Goal: Transaction & Acquisition: Subscribe to service/newsletter

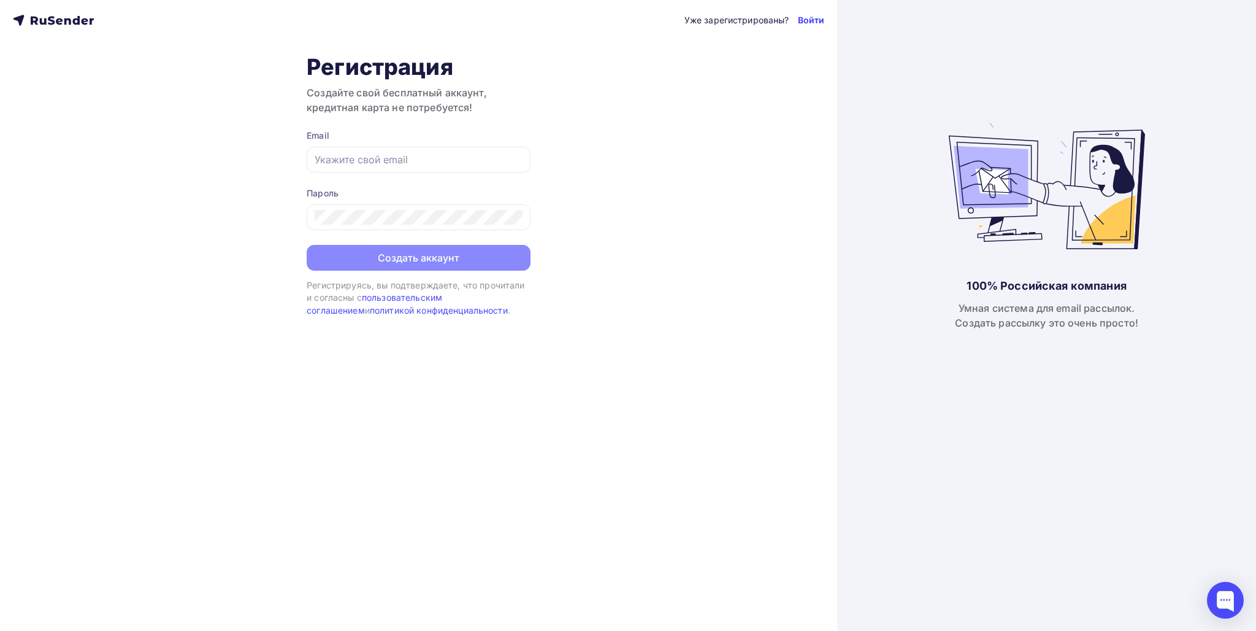
type input "[PERSON_NAME][EMAIL_ADDRESS][PERSON_NAME][DOMAIN_NAME]"
click at [814, 21] on link "Войти" at bounding box center [811, 20] width 27 height 12
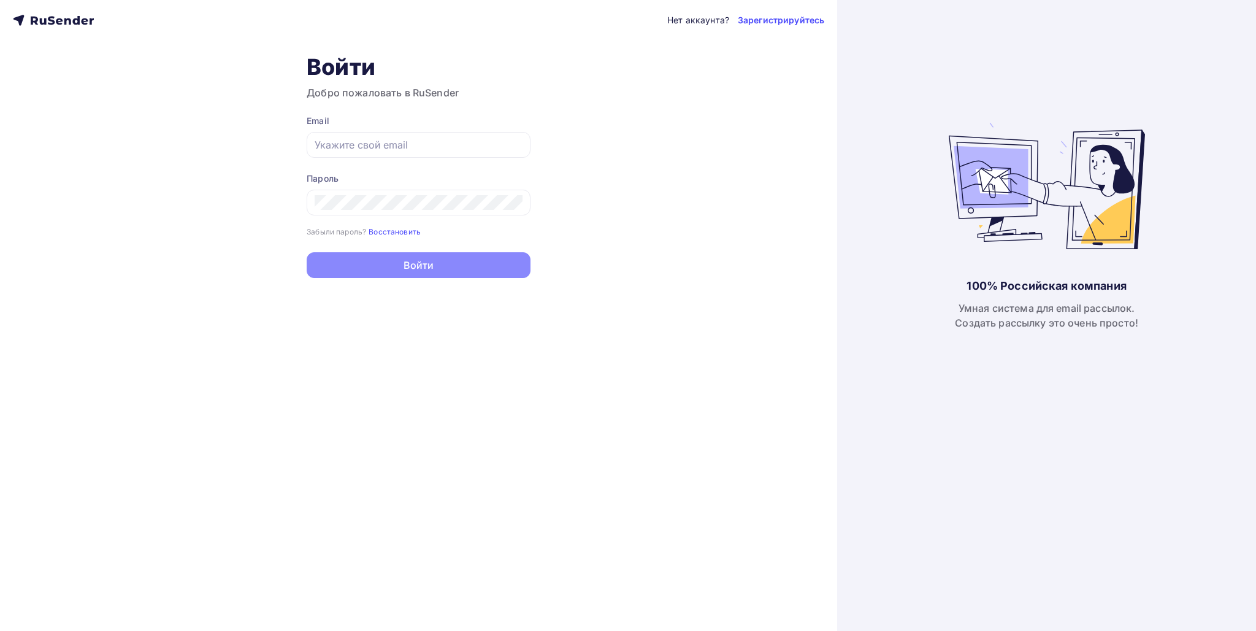
type input "andrey.bespalov@stavni-dom.ru"
click at [372, 257] on button "Войти" at bounding box center [419, 265] width 224 height 26
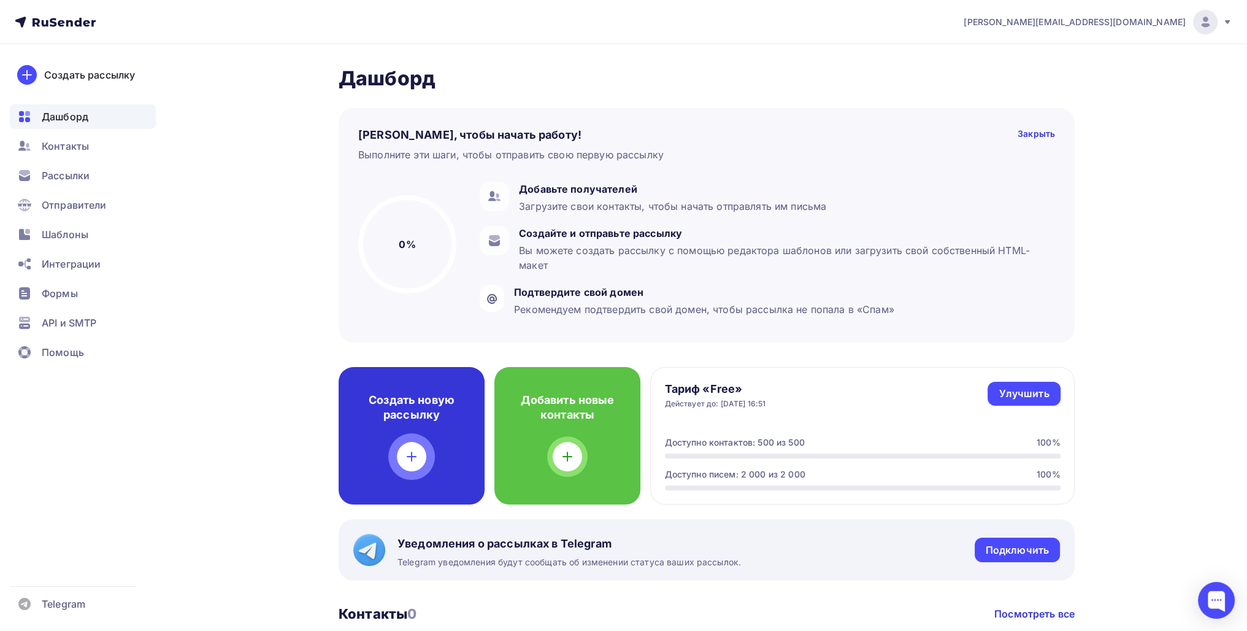
click at [417, 451] on icon at bounding box center [411, 456] width 15 height 15
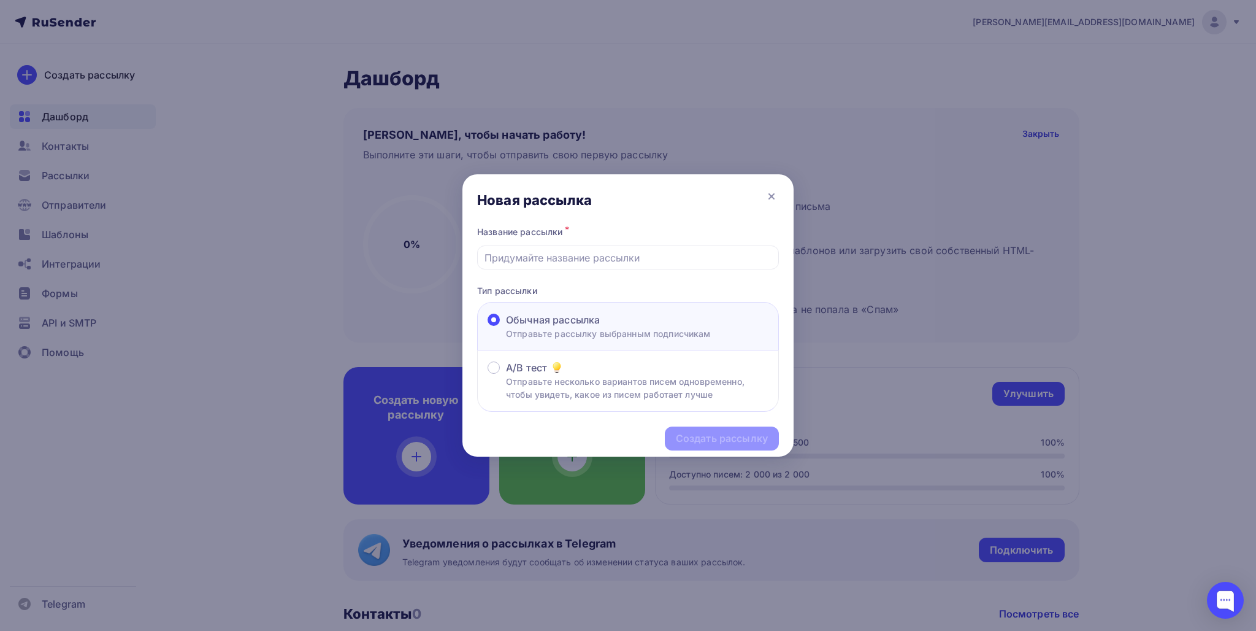
click at [594, 308] on div "Обычная рассылка Отправьте рассылку выбранным подписчикам" at bounding box center [628, 326] width 302 height 48
click at [617, 331] on p "Отправьте рассылку выбранным подписчикам" at bounding box center [608, 333] width 205 height 13
click at [506, 327] on input "Обычная рассылка Отправьте рассылку выбранным подписчикам" at bounding box center [506, 327] width 0 height 0
click at [764, 202] on icon at bounding box center [771, 196] width 15 height 15
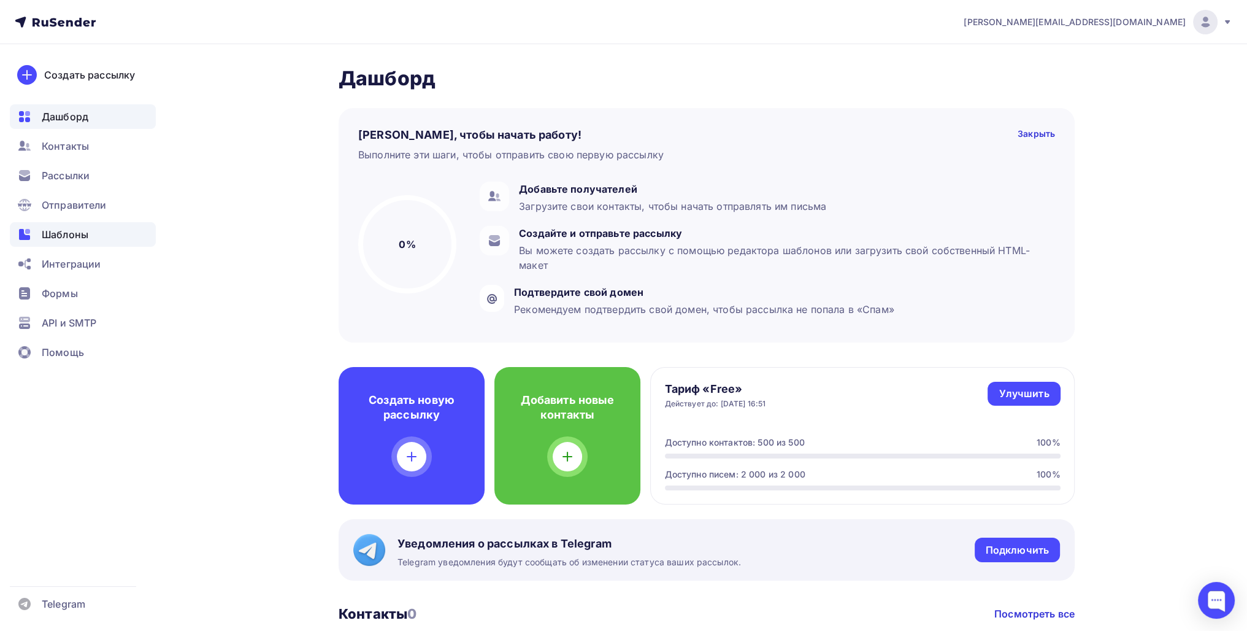
click at [59, 242] on div "Шаблоны" at bounding box center [83, 234] width 146 height 25
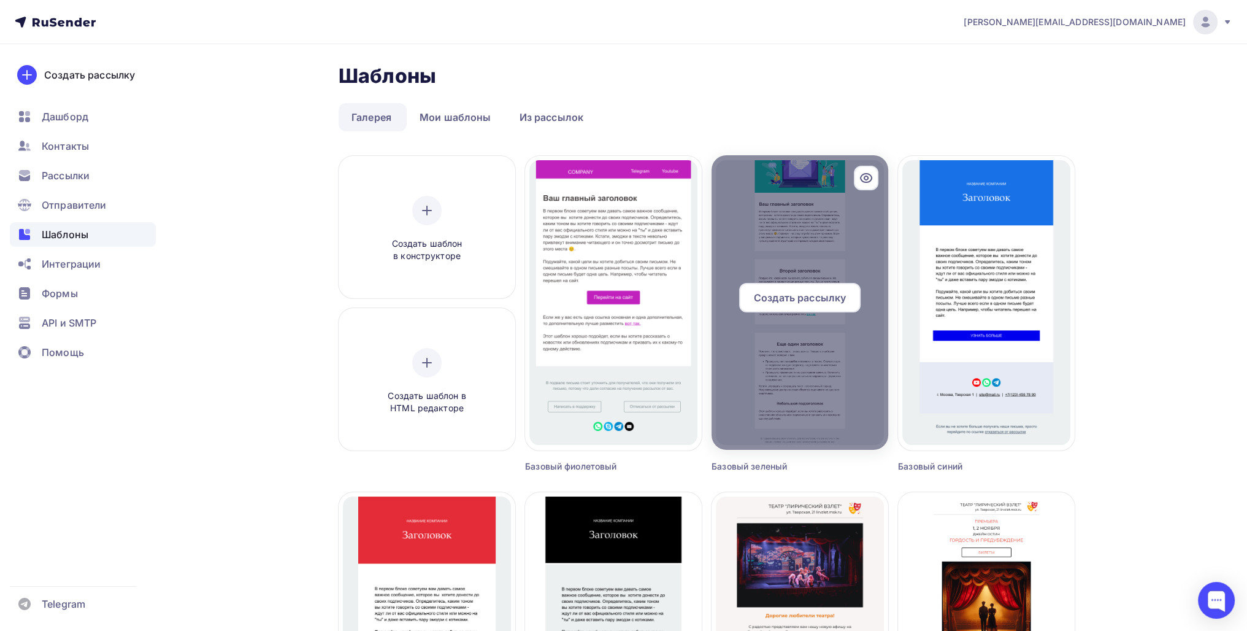
click at [774, 231] on div at bounding box center [800, 302] width 177 height 294
click at [782, 292] on span "Создать рассылку" at bounding box center [800, 297] width 92 height 15
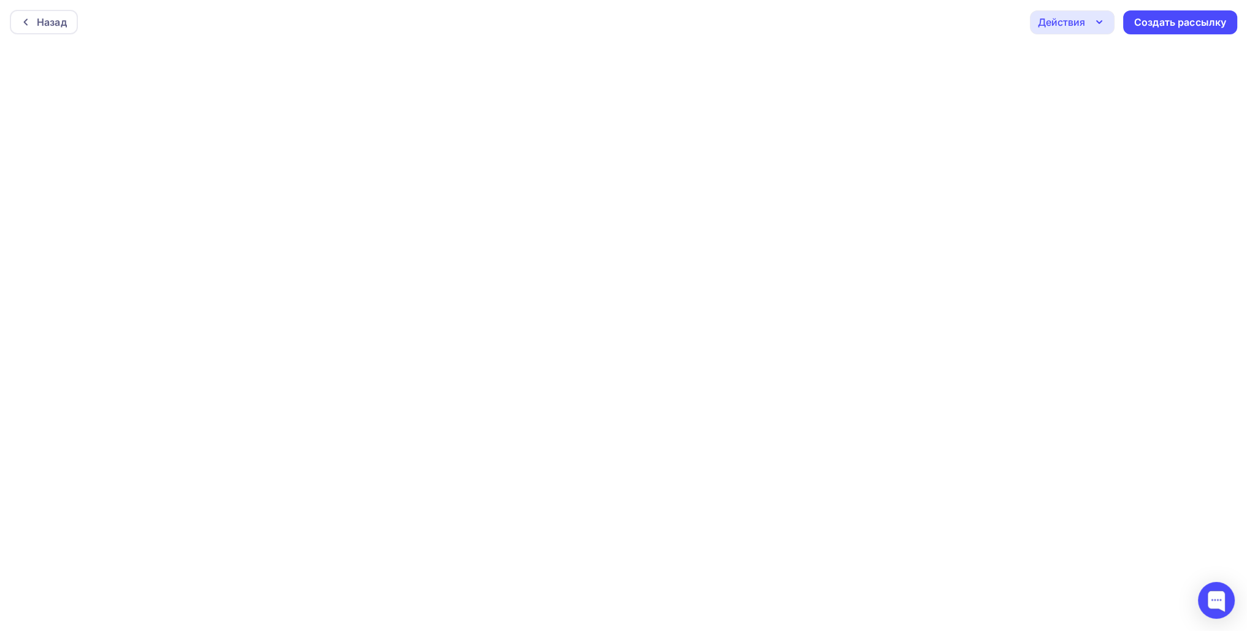
click at [1108, 18] on div "Действия" at bounding box center [1072, 22] width 85 height 24
click at [980, 23] on div "Назад Действия Отправить тестовое письмо Предпросмотр Сохранить в Мои шаблоны В…" at bounding box center [623, 22] width 1247 height 44
click at [1095, 18] on icon "button" at bounding box center [1099, 22] width 15 height 15
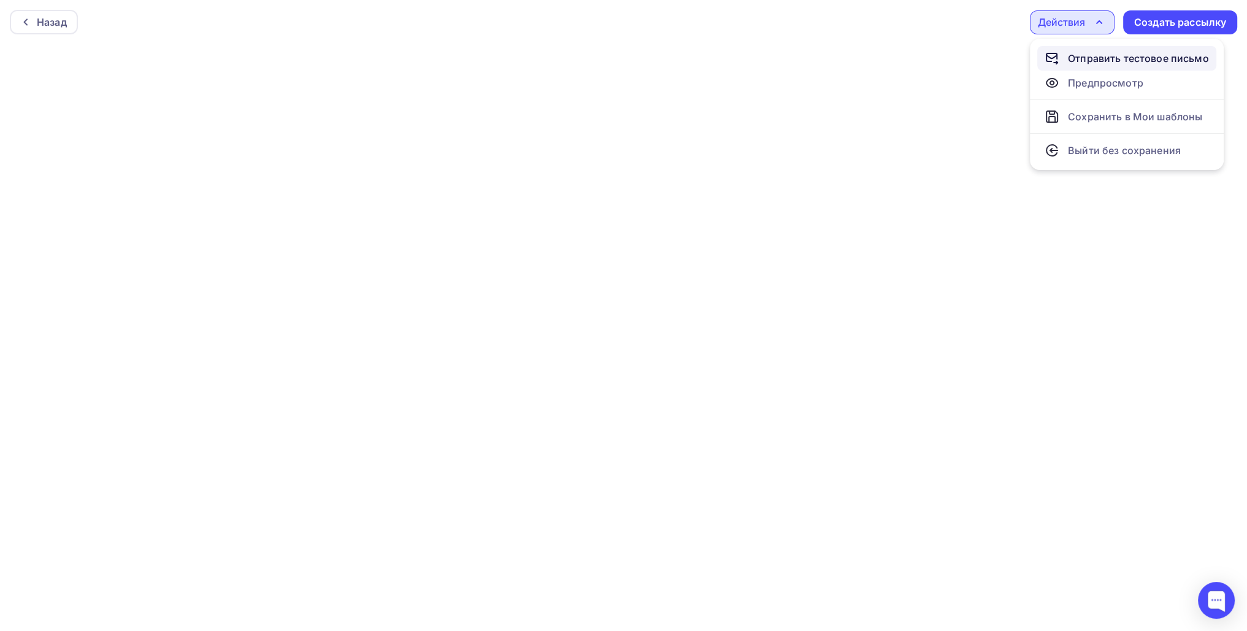
click at [1092, 60] on div "Отправить тестовое письмо" at bounding box center [1138, 58] width 141 height 15
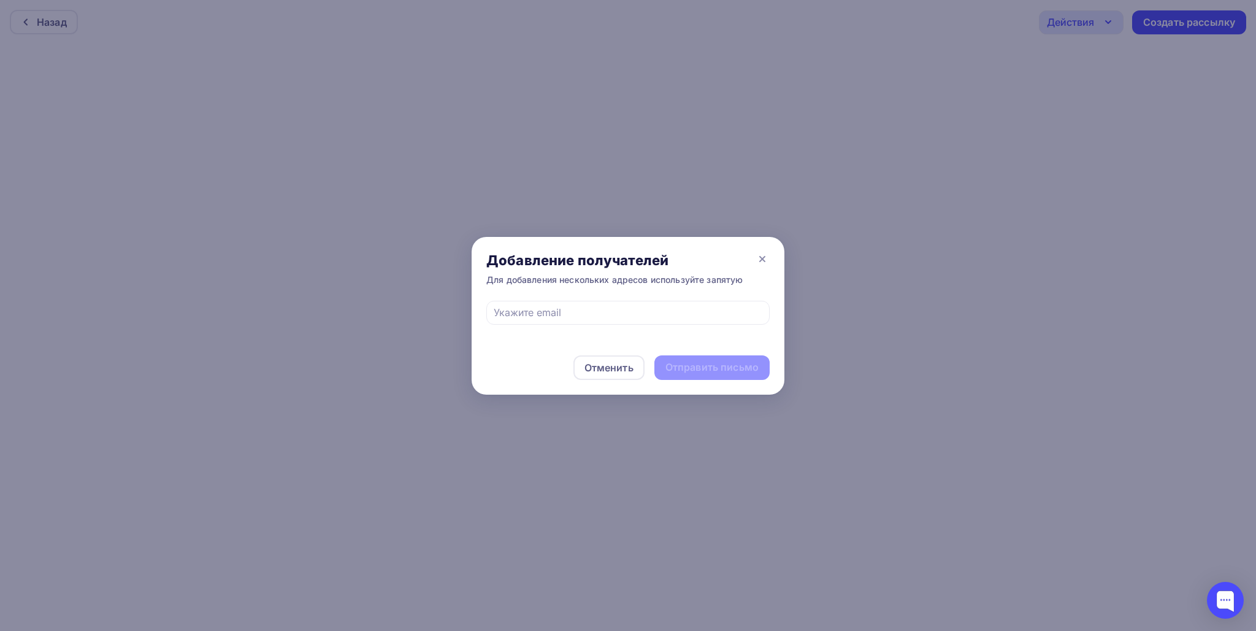
click at [735, 266] on div "Добавление получателей" at bounding box center [614, 260] width 256 height 17
click at [763, 261] on icon at bounding box center [762, 259] width 15 height 15
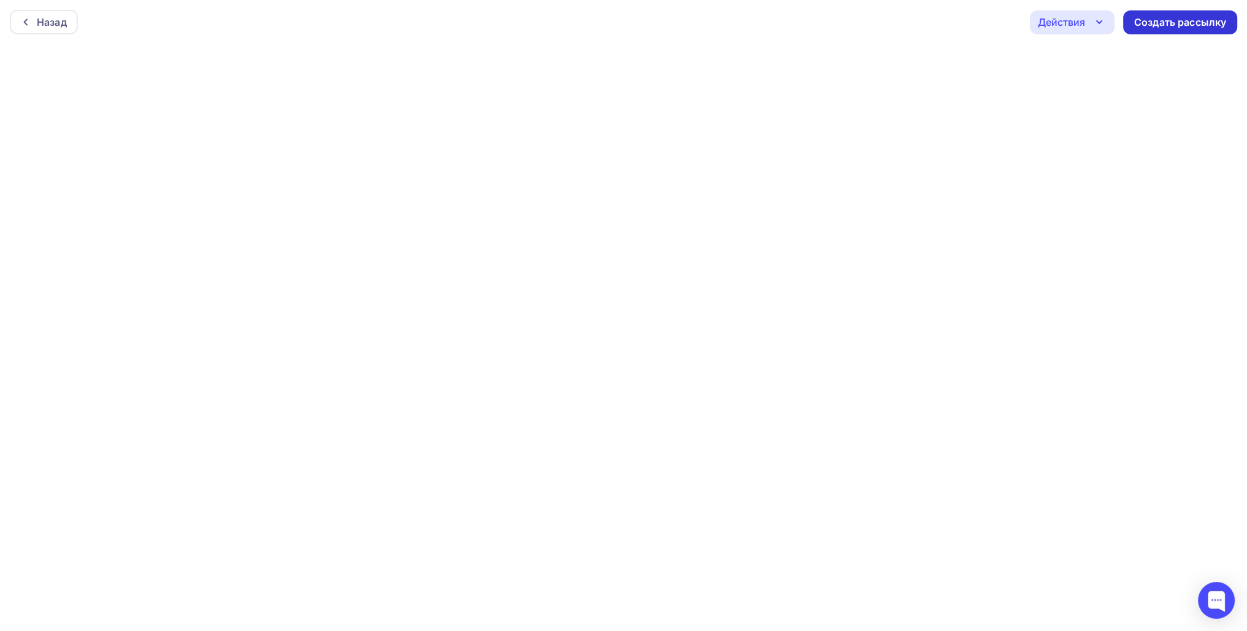
click at [1159, 23] on div "Создать рассылку" at bounding box center [1180, 22] width 92 height 14
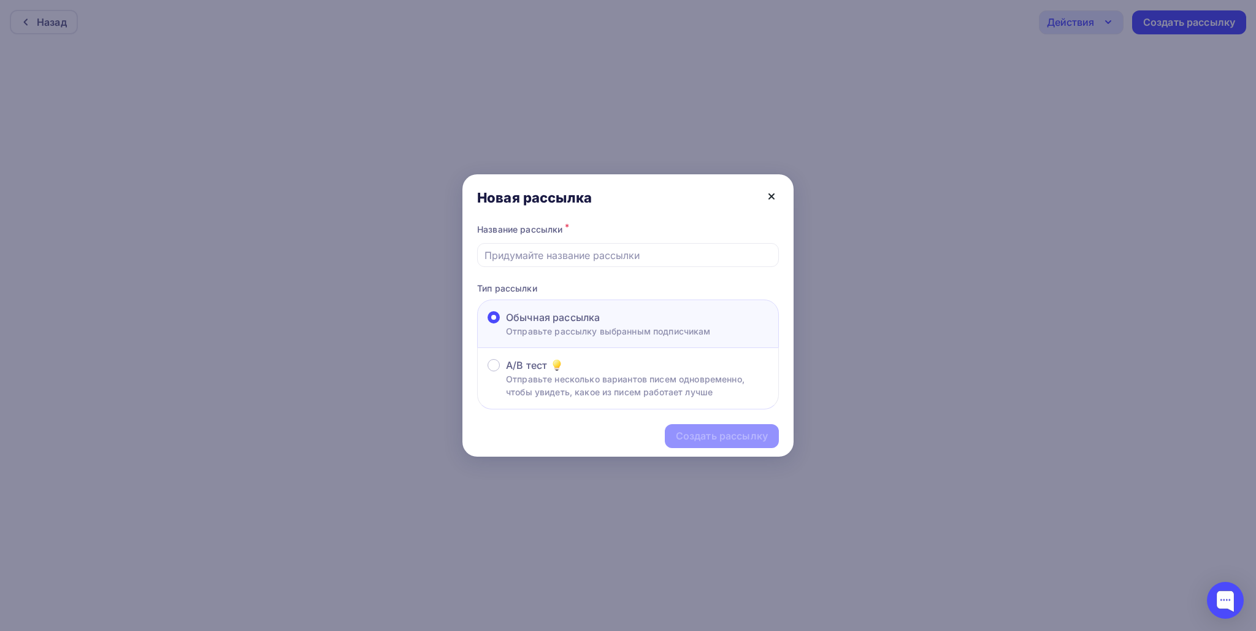
click at [774, 196] on icon at bounding box center [771, 196] width 15 height 15
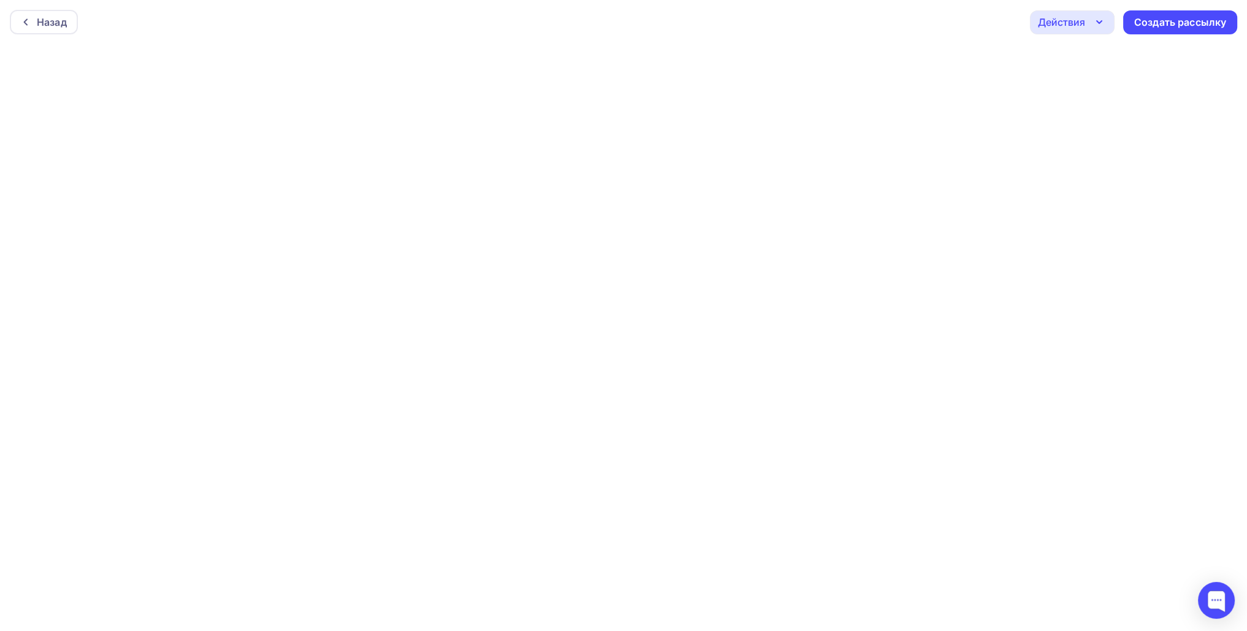
click at [1104, 22] on icon "button" at bounding box center [1099, 22] width 15 height 15
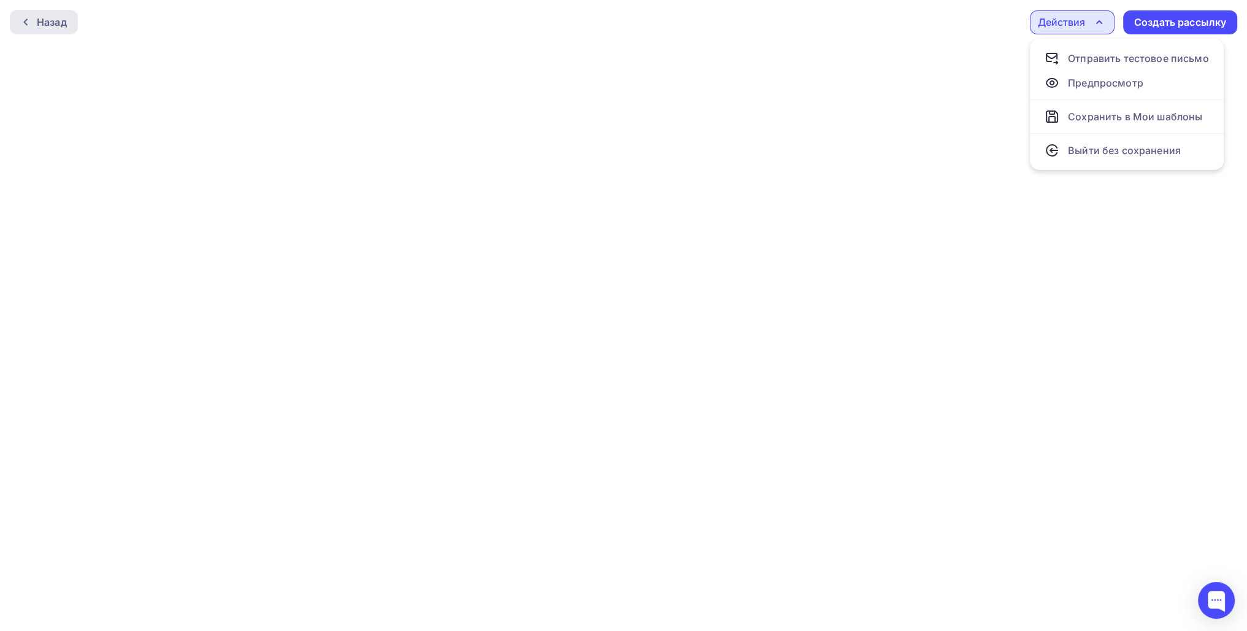
click at [26, 27] on div "Назад" at bounding box center [44, 22] width 68 height 25
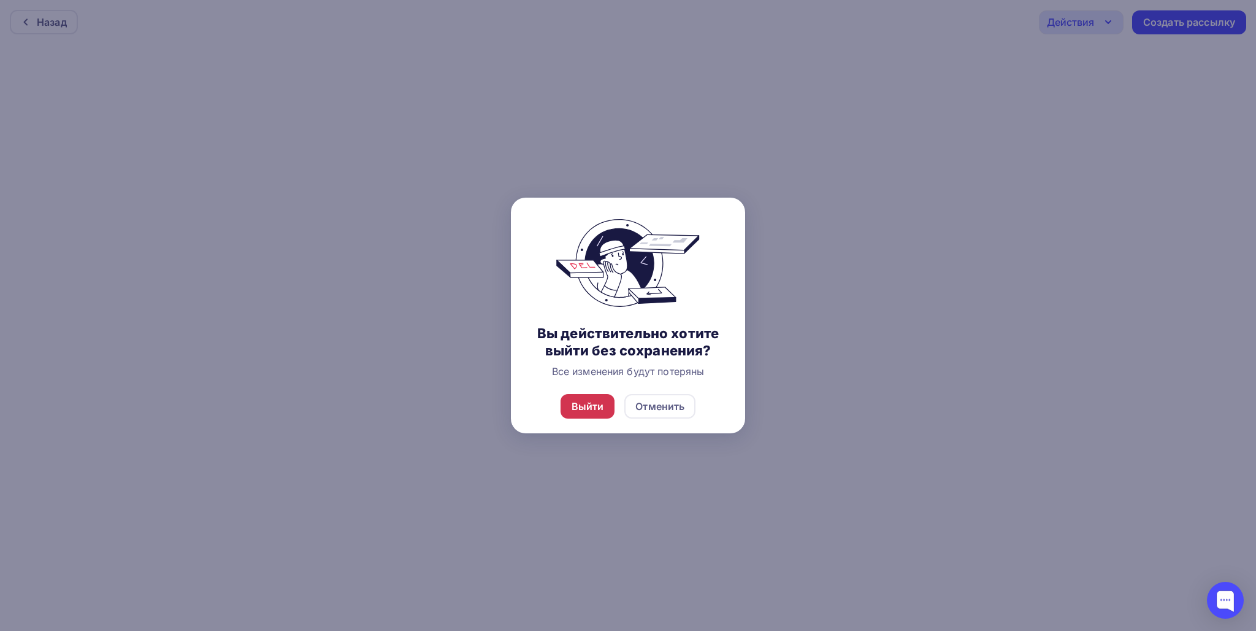
click at [582, 398] on div "Выйти" at bounding box center [588, 406] width 55 height 25
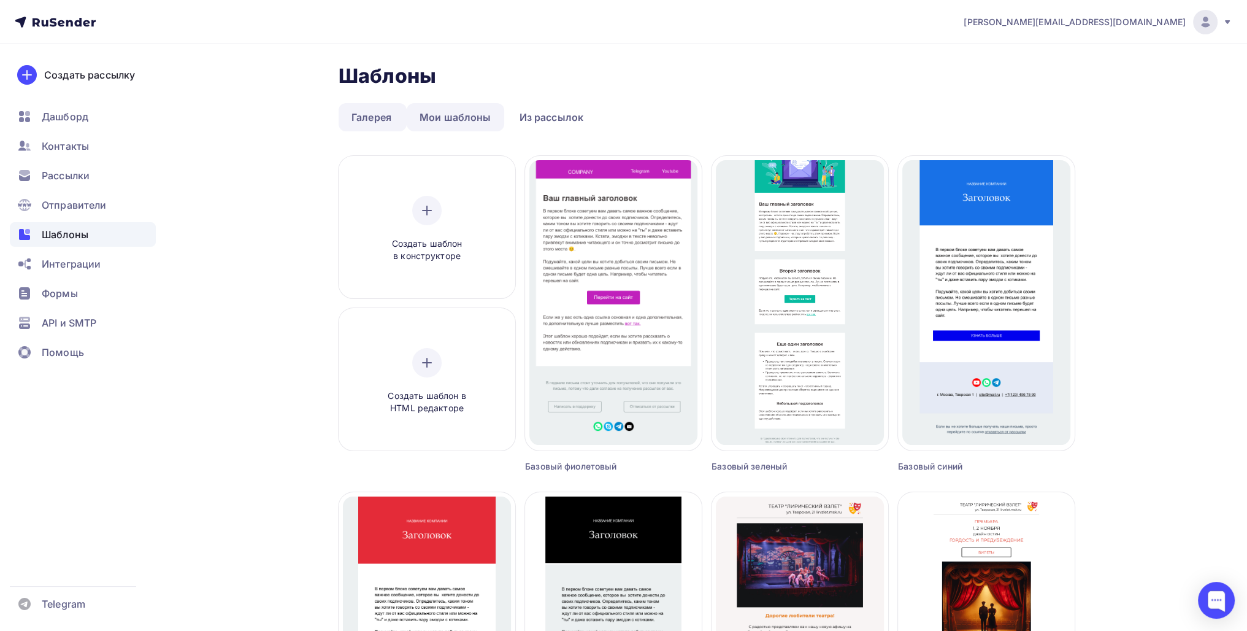
click at [464, 116] on link "Мои шаблоны" at bounding box center [456, 117] width 98 height 28
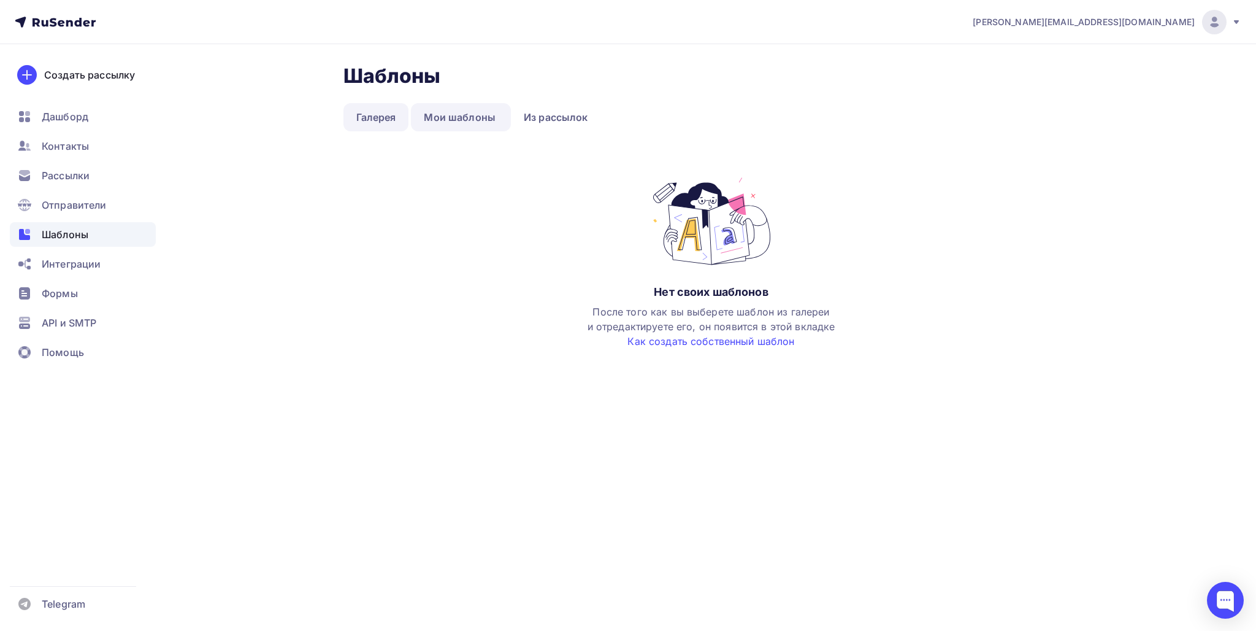
click at [373, 120] on link "Галерея" at bounding box center [377, 117] width 66 height 28
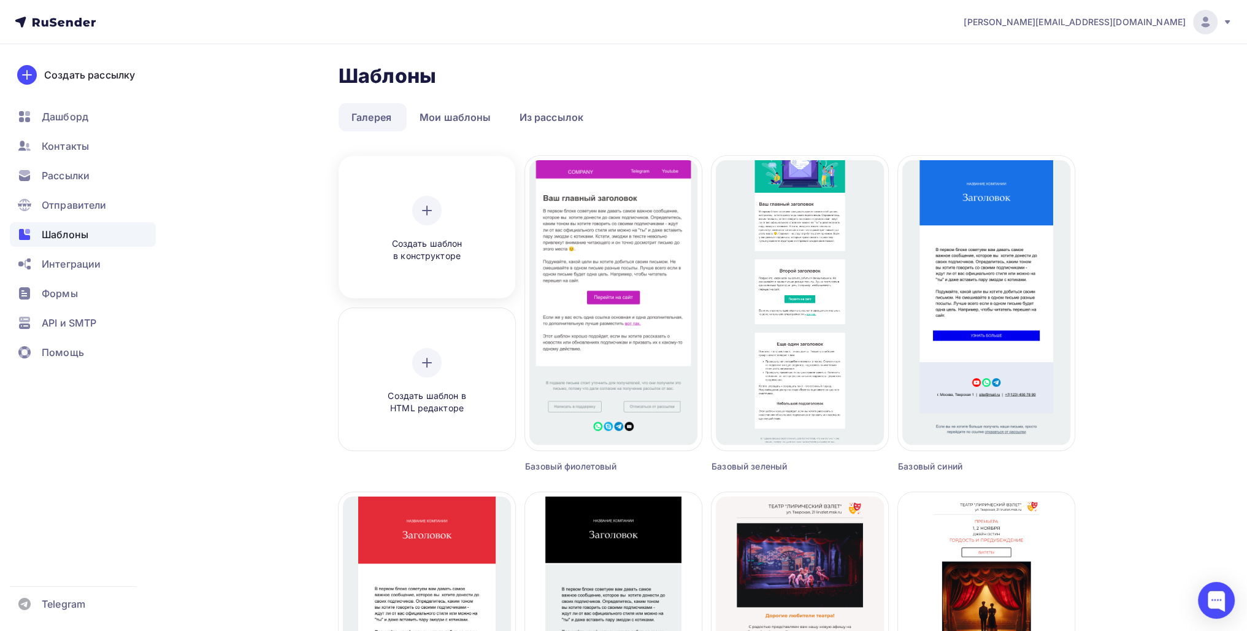
click at [427, 223] on div at bounding box center [426, 210] width 29 height 29
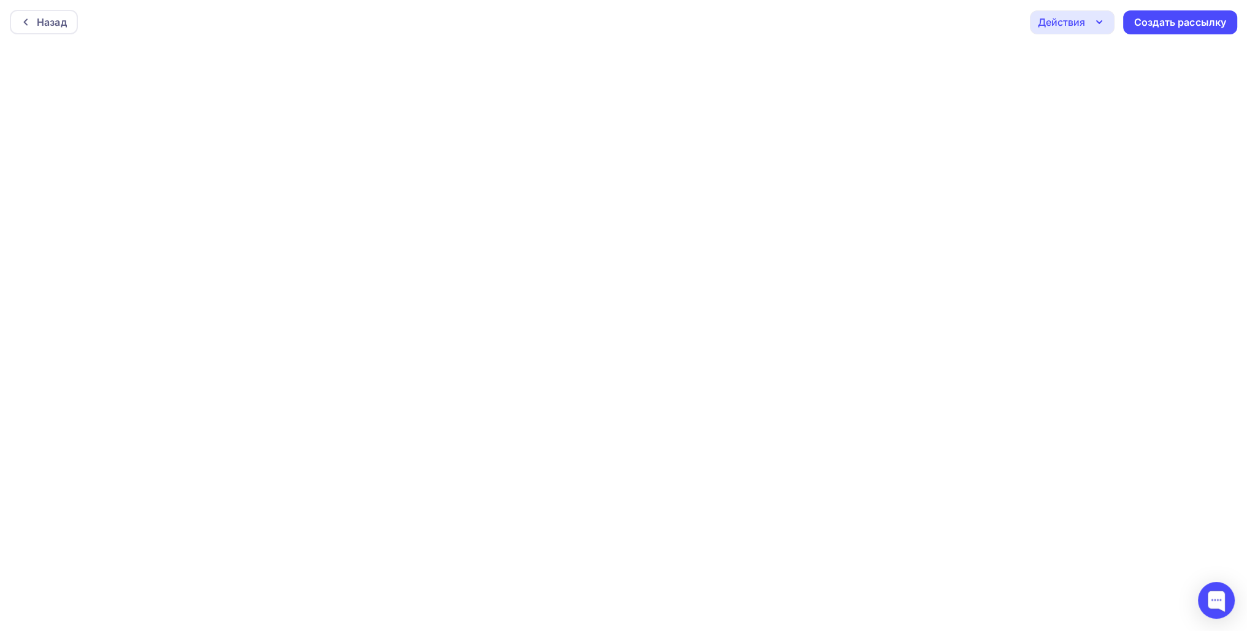
click at [1090, 17] on div "Действия" at bounding box center [1072, 22] width 85 height 24
click at [1097, 25] on icon "button" at bounding box center [1099, 22] width 15 height 15
click at [1104, 18] on icon "button" at bounding box center [1099, 22] width 15 height 15
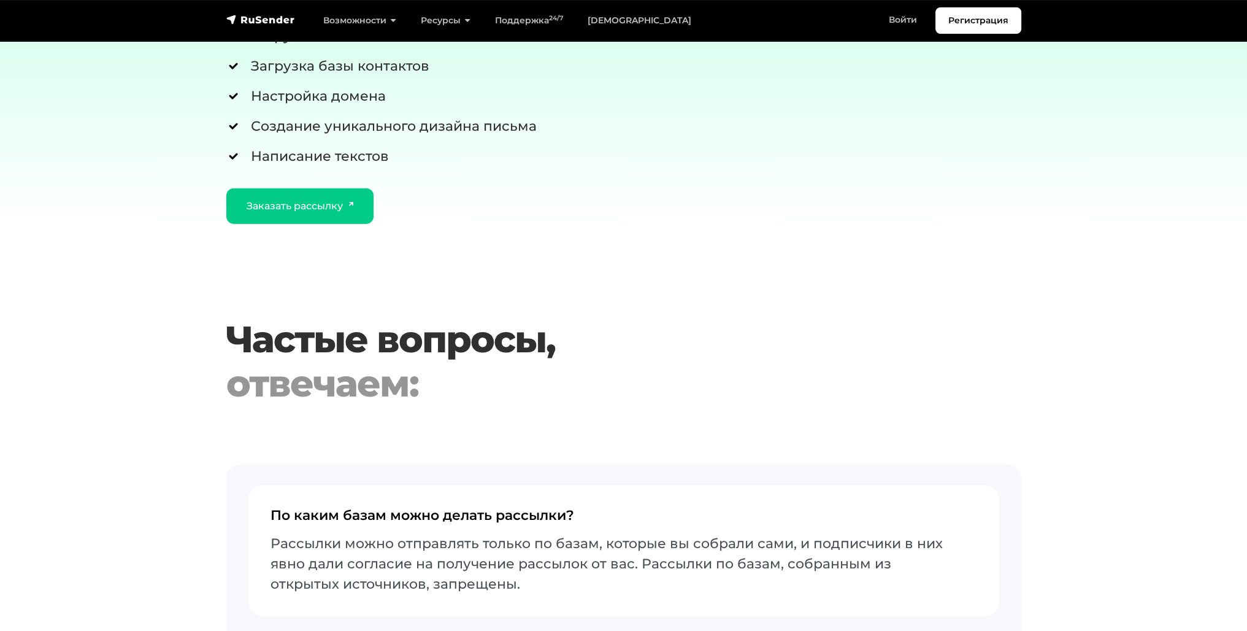
scroll to position [3988, 0]
